Goal: Check status: Check status

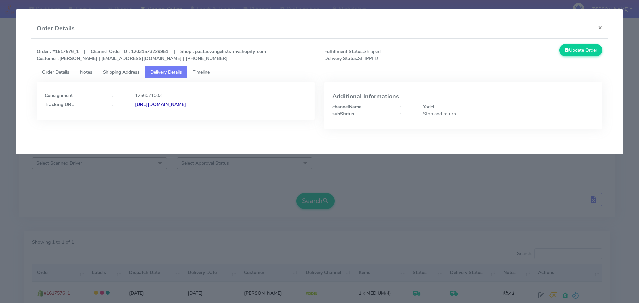
click at [126, 189] on modal-container "Order Details × Order : #1617576_1 | Channel Order ID : 12031573229951 | Shop :…" at bounding box center [319, 151] width 639 height 303
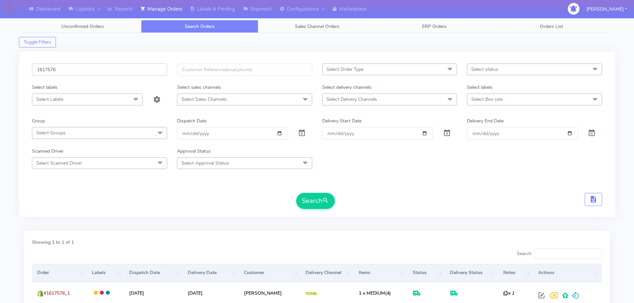
click at [137, 70] on input "1617576" at bounding box center [99, 70] width 135 height 12
paste input "8621"
click at [296, 193] on button "Search" at bounding box center [315, 201] width 39 height 16
click at [128, 61] on div "1618621 Select Order Type Select All MEALS ATAVI One Off Pasta Club Gift Kit Ev…" at bounding box center [317, 134] width 596 height 165
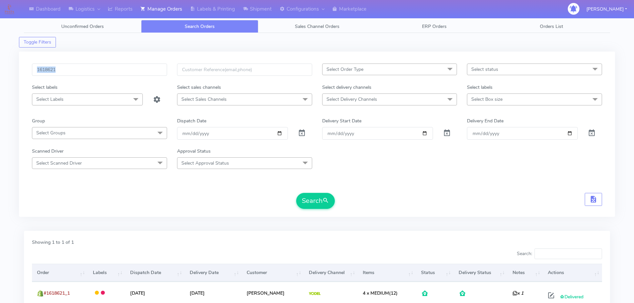
click at [128, 61] on div "1618621 Select Order Type Select All MEALS ATAVI One Off Pasta Club Gift Kit Ev…" at bounding box center [317, 134] width 596 height 165
click at [138, 70] on input "1618621" at bounding box center [99, 70] width 135 height 12
paste input "6970"
type input "1616970"
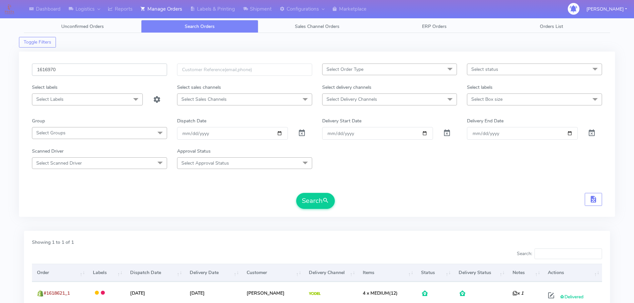
click at [296, 193] on button "Search" at bounding box center [315, 201] width 39 height 16
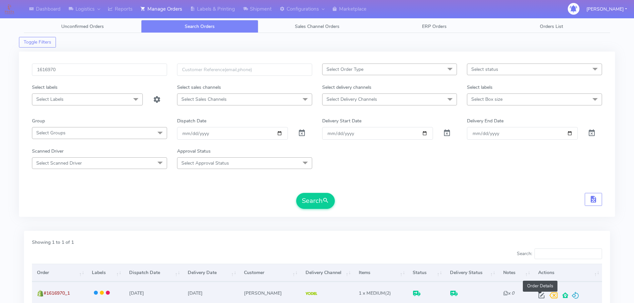
click at [544, 298] on span at bounding box center [542, 297] width 12 height 6
select select "5"
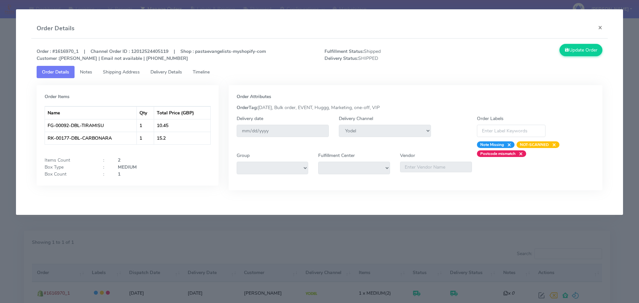
click at [176, 76] on link "Delivery Details" at bounding box center [166, 72] width 42 height 12
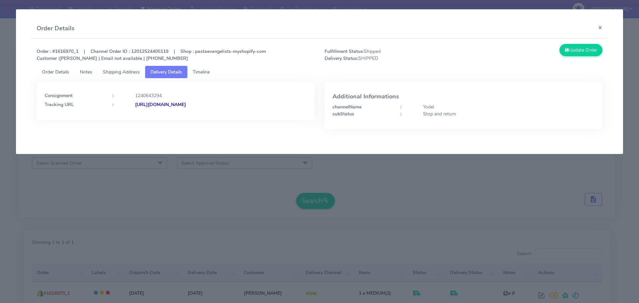
drag, startPoint x: 261, startPoint y: 111, endPoint x: 206, endPoint y: 116, distance: 54.8
click at [206, 116] on div "Consignment : 1240643294 Tracking URL : [URL][DOMAIN_NAME]" at bounding box center [176, 101] width 278 height 38
drag, startPoint x: 280, startPoint y: 107, endPoint x: 207, endPoint y: 117, distance: 72.9
click at [207, 117] on div "Consignment : 1240643294 Tracking URL : [URL][DOMAIN_NAME]" at bounding box center [176, 101] width 278 height 38
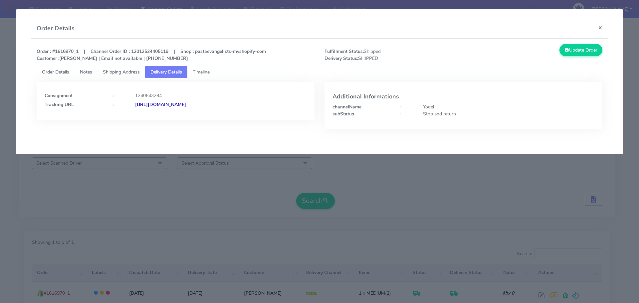
copy strong "JJD0002249960880077"
